Goal: Complete application form

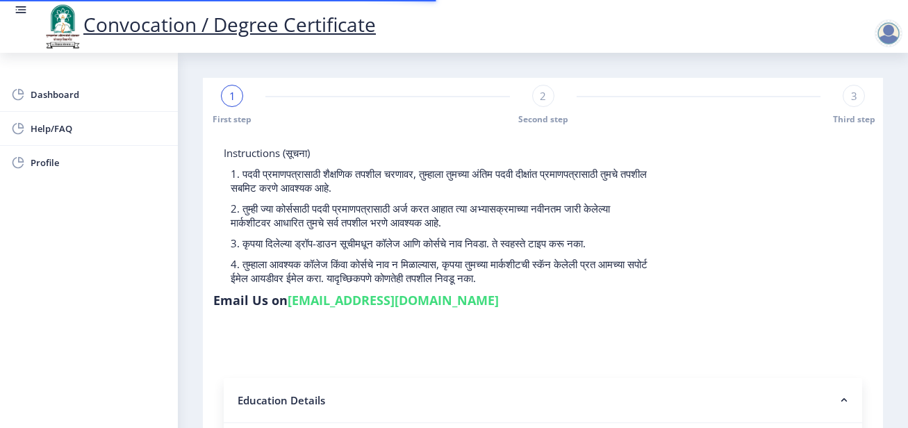
select select
click at [708, 217] on div "Instructions (सूचना) 1. पदवी प्रमाणपत्रासाठी शैक्षणिक तपशील चरणावर, तुम्हाला तु…" at bounding box center [542, 230] width 659 height 168
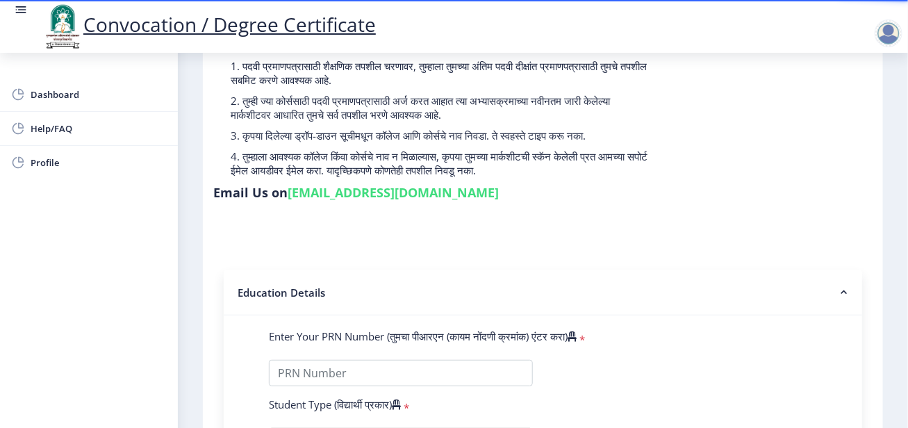
scroll to position [347, 0]
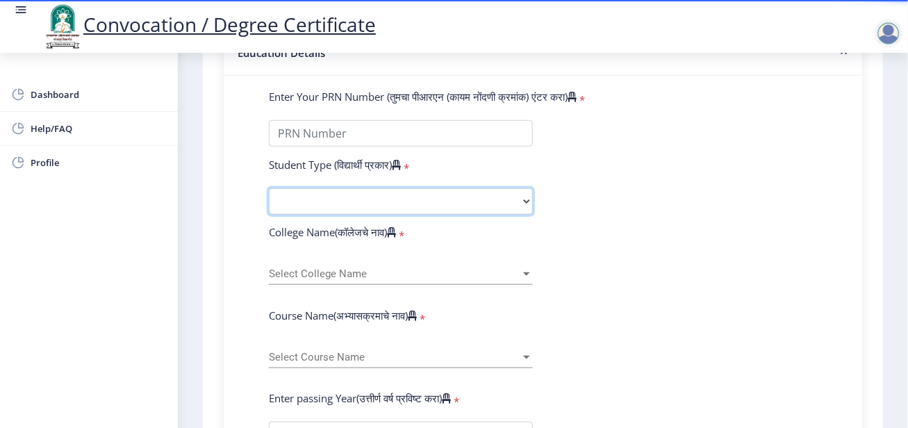
click at [416, 207] on select "Select Student Type Regular External" at bounding box center [401, 201] width 264 height 26
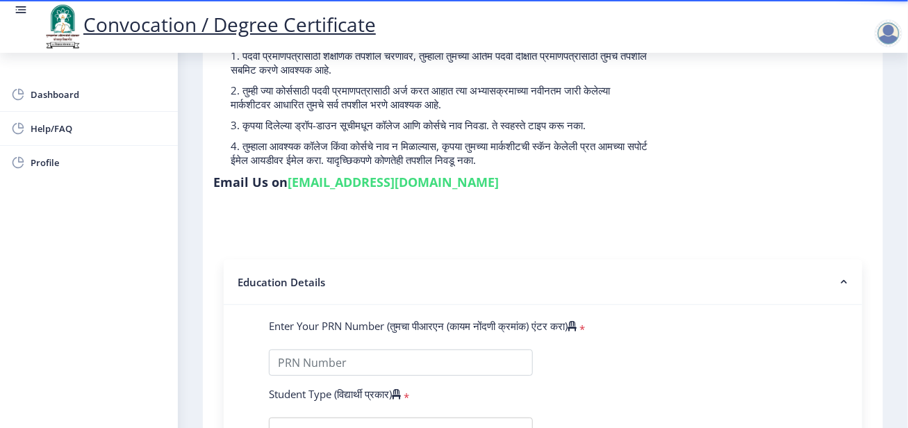
scroll to position [208, 0]
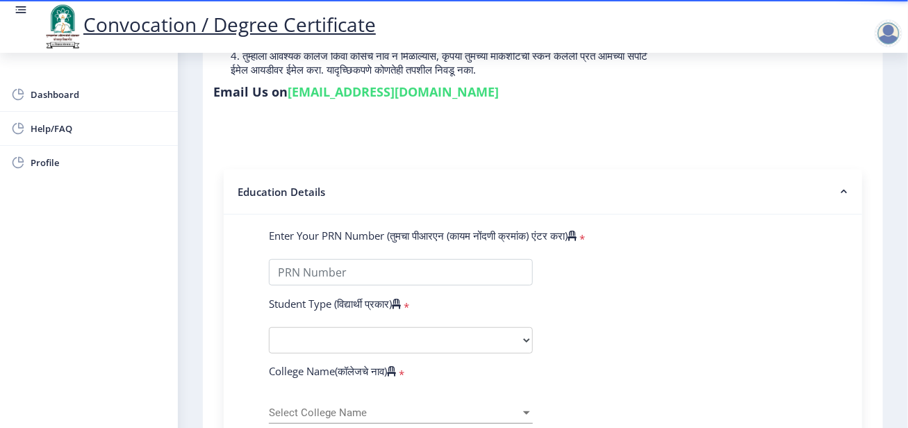
click at [629, 208] on nb-accordion-item-header "Education Details" at bounding box center [543, 191] width 638 height 45
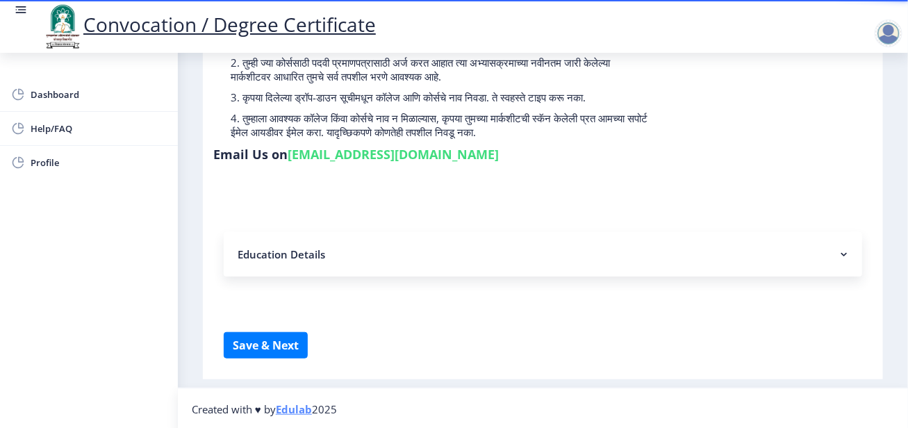
click at [444, 251] on nb-accordion-item-header "Education Details" at bounding box center [543, 254] width 638 height 44
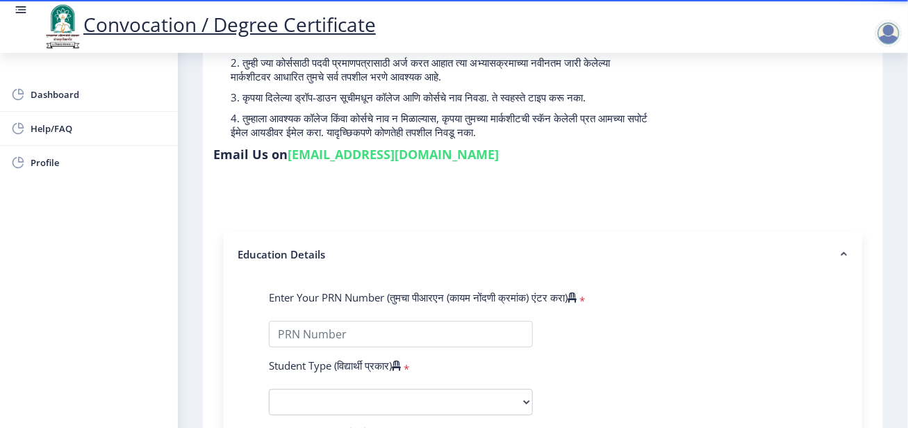
scroll to position [208, 0]
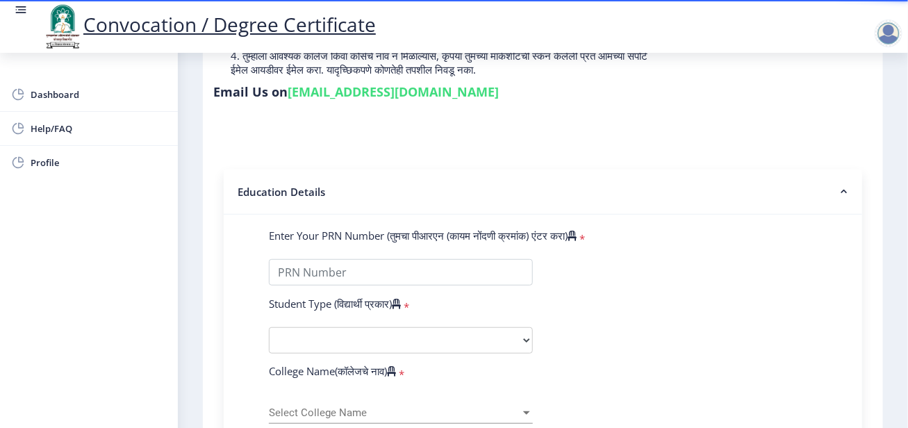
click at [675, 237] on div "Enter Your PRN Number (तुमचा पीआरएन (कायम नोंदणी क्रमांक) एंटर करा) *" at bounding box center [542, 237] width 569 height 19
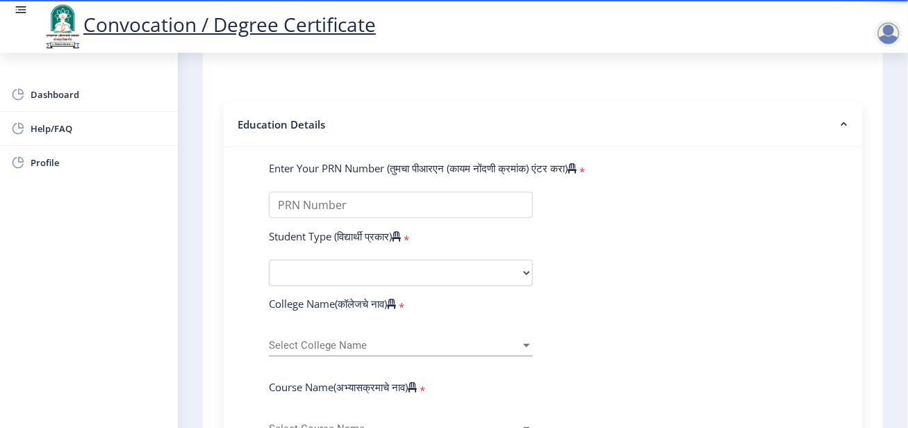
scroll to position [278, 0]
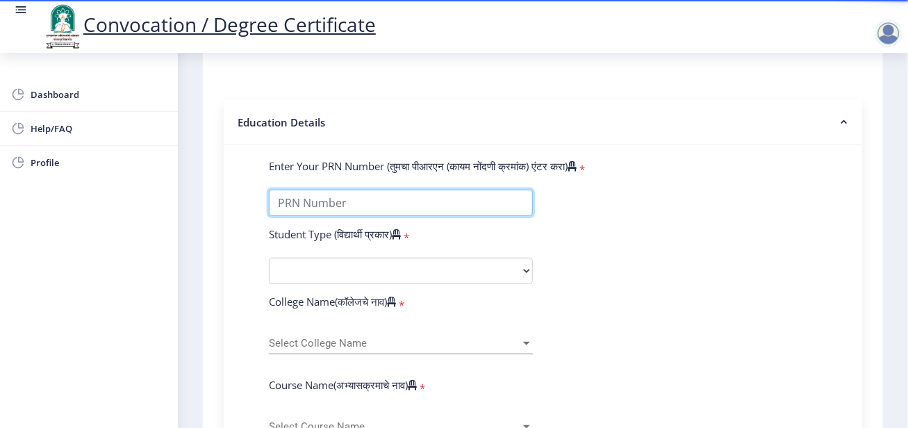
click at [483, 201] on input "Enter Your PRN Number (तुमचा पीआरएन (कायम नोंदणी क्रमांक) एंटर करा)" at bounding box center [401, 203] width 264 height 26
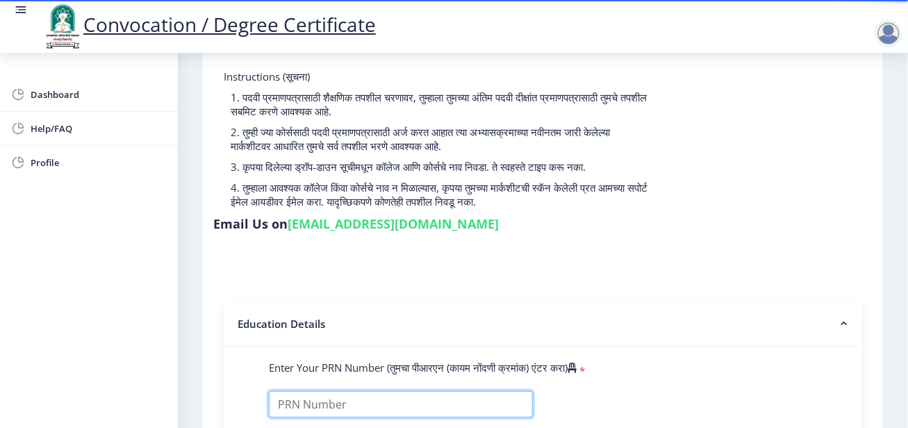
scroll to position [0, 0]
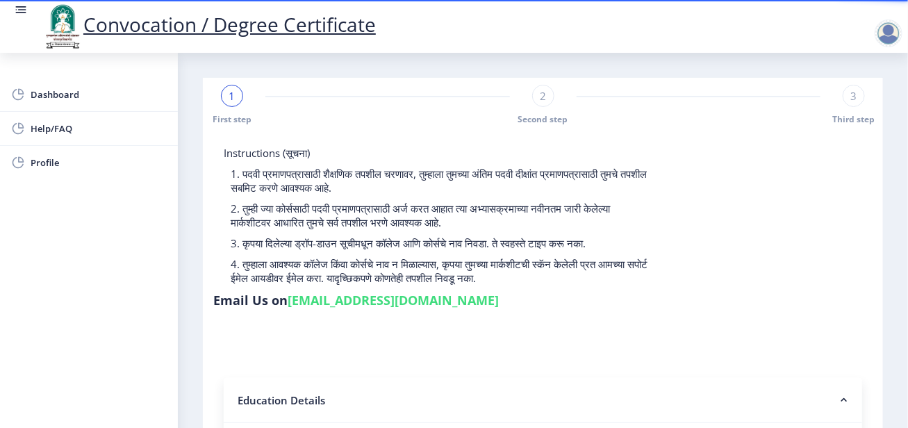
click at [540, 99] on span "2" at bounding box center [543, 96] width 6 height 14
select select
click at [227, 99] on div "1" at bounding box center [232, 96] width 22 height 22
click at [408, 115] on div "1 First step Second step 3 Third step" at bounding box center [543, 105] width 666 height 40
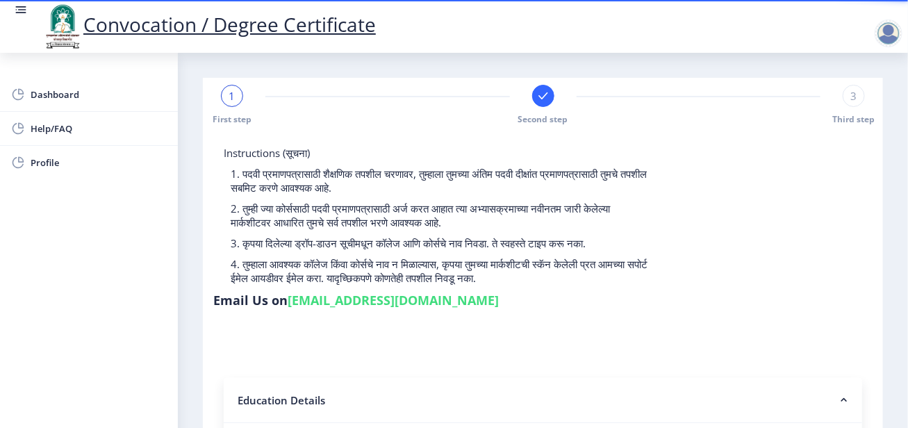
click at [233, 99] on span "1" at bounding box center [232, 96] width 6 height 14
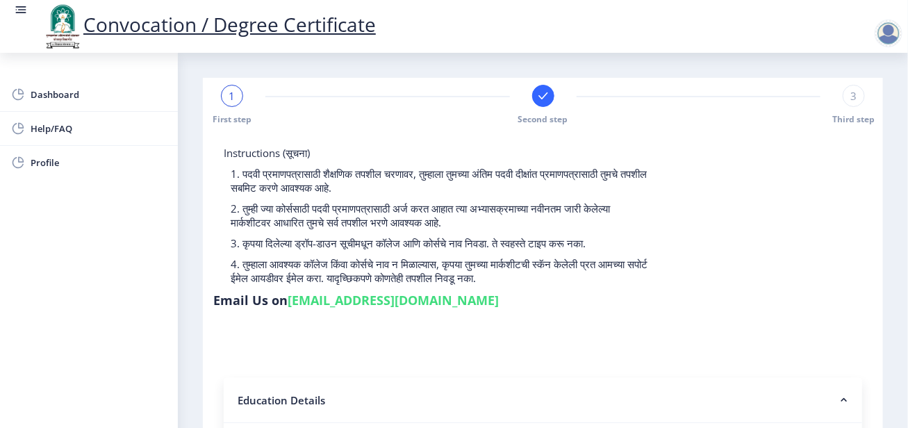
click at [233, 99] on span "1" at bounding box center [232, 96] width 6 height 14
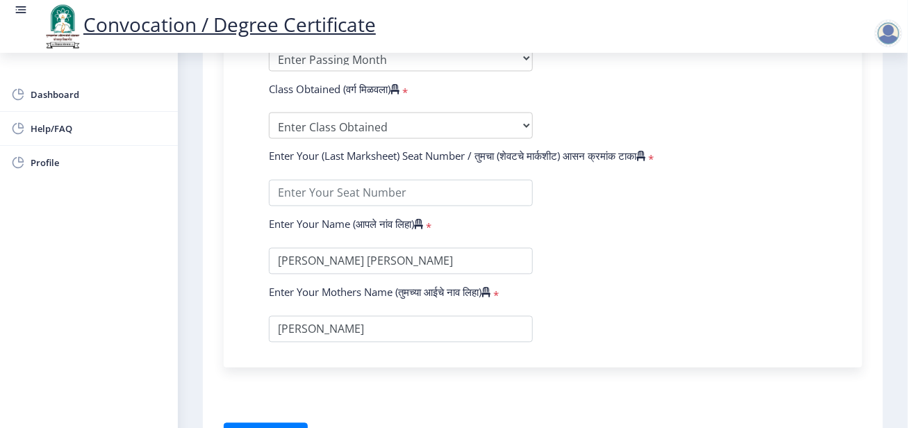
scroll to position [813, 0]
